Goal: Find specific page/section: Find specific page/section

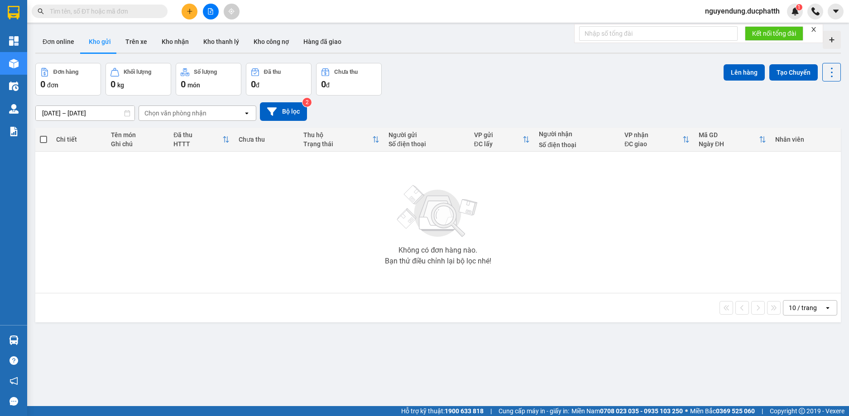
click at [413, 28] on div "ver 1.8.137 Đơn online Kho gửi Trên xe Kho nhận Kho thanh lý Kho công nợ Hàng đ…" at bounding box center [438, 235] width 812 height 416
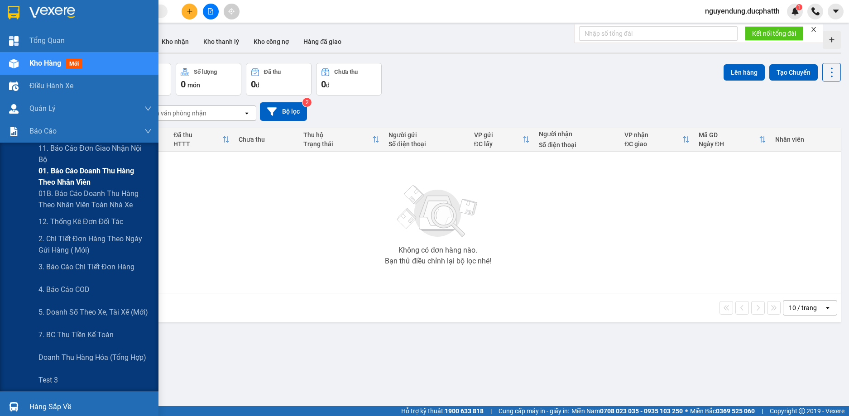
click at [58, 179] on span "01. Báo cáo doanh thu hàng theo nhân viên" at bounding box center [94, 176] width 113 height 23
